Goal: Task Accomplishment & Management: Use online tool/utility

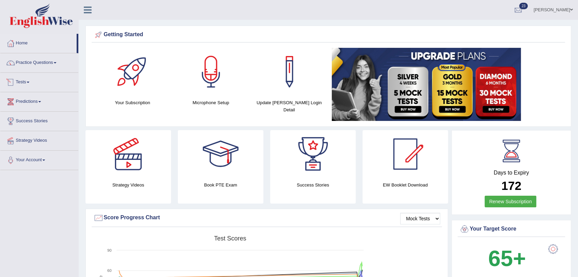
click at [18, 79] on link "Tests" at bounding box center [39, 81] width 78 height 17
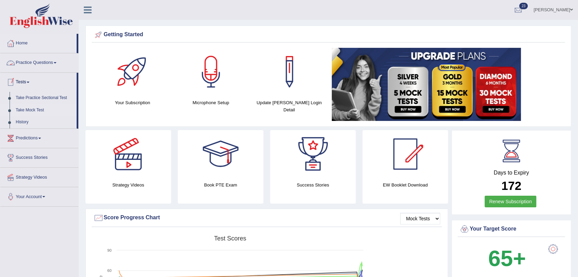
click at [27, 110] on link "Take Mock Test" at bounding box center [45, 110] width 64 height 12
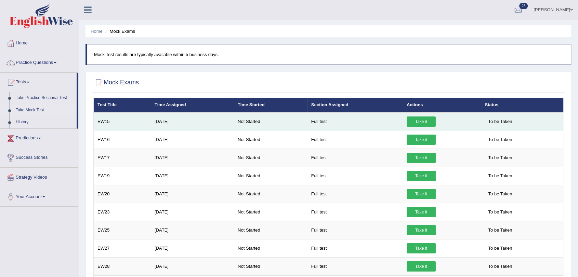
click at [420, 123] on link "Take it" at bounding box center [421, 122] width 29 height 10
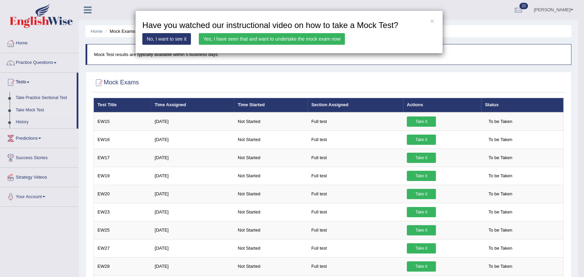
click at [230, 38] on link "Yes, I have seen that and want to undertake the mock exam now" at bounding box center [272, 39] width 146 height 12
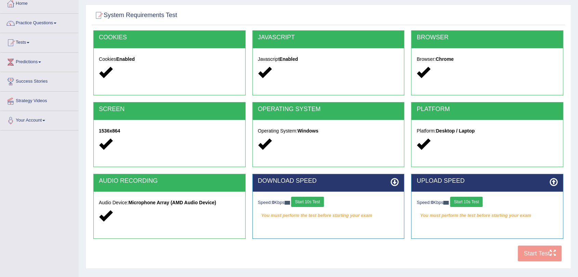
scroll to position [82, 0]
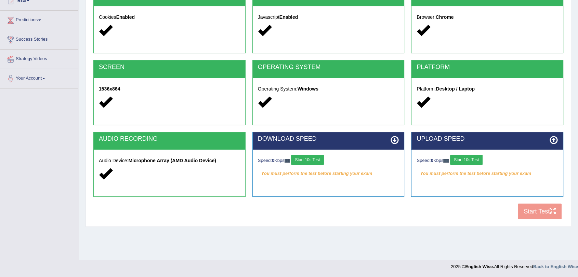
click at [542, 213] on div "COOKIES Cookies Enabled JAVASCRIPT Javascript Enabled BROWSER Browser: Chrome S…" at bounding box center [328, 105] width 473 height 235
click at [306, 164] on button "Start 10s Test" at bounding box center [307, 160] width 32 height 10
click at [475, 163] on button "Start 10s Test" at bounding box center [466, 160] width 32 height 10
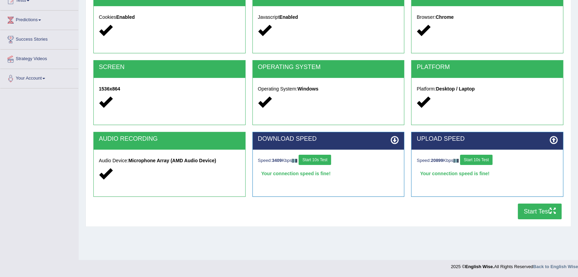
click at [536, 212] on button "Start Test" at bounding box center [540, 212] width 44 height 16
